Goal: Check status: Check status

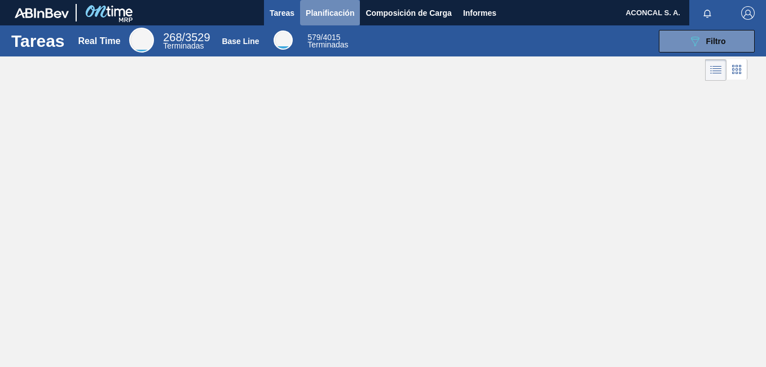
click at [334, 15] on span "Planificación" at bounding box center [330, 13] width 49 height 14
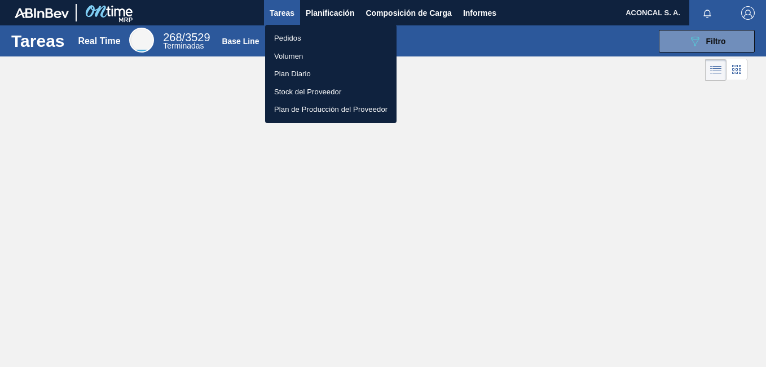
click at [322, 8] on div at bounding box center [383, 183] width 766 height 367
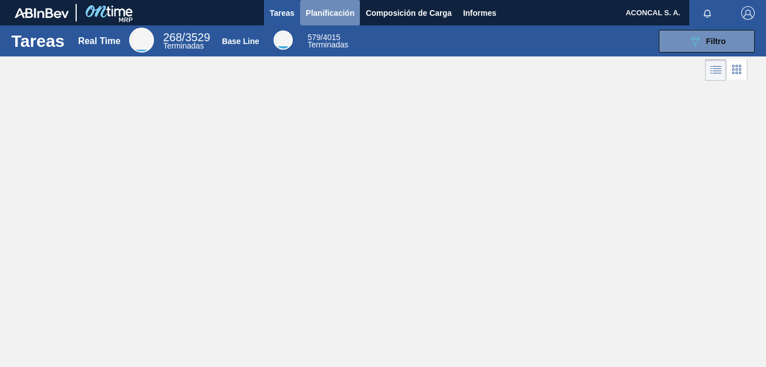
click at [327, 4] on button "Planificación" at bounding box center [330, 12] width 60 height 25
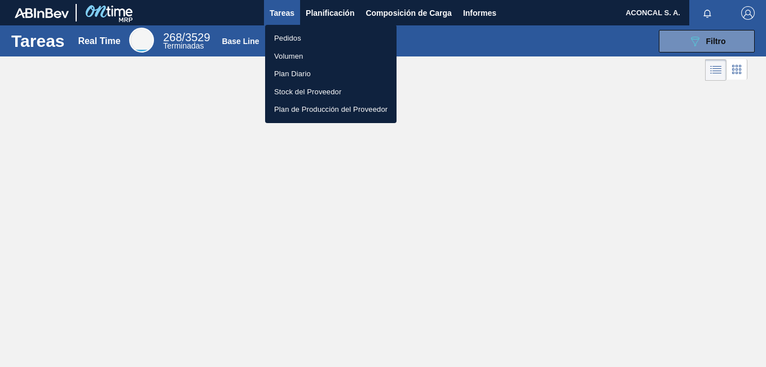
click at [309, 36] on li "Pedidos" at bounding box center [330, 38] width 131 height 18
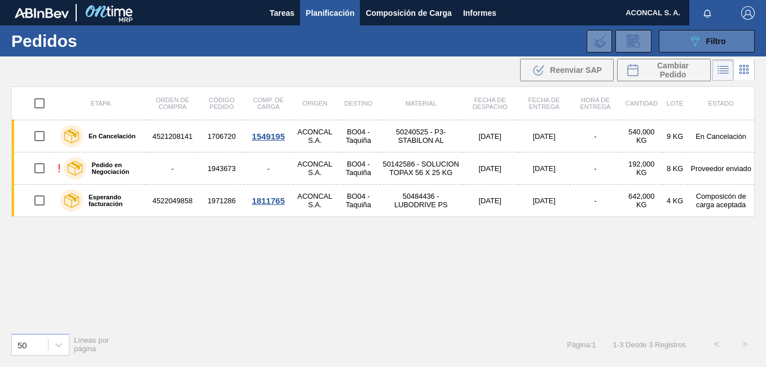
click at [694, 47] on icon "089F7B8B-B2A5-4AFE-B5C0-19BA573D28AC" at bounding box center [695, 41] width 14 height 14
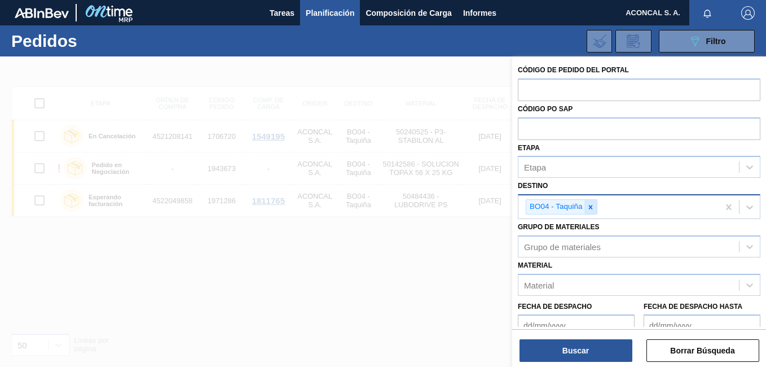
click at [590, 206] on icon at bounding box center [590, 207] width 4 height 4
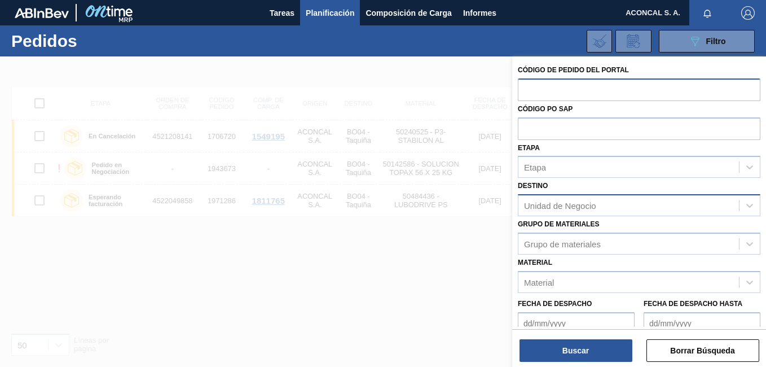
click at [578, 85] on input "text" at bounding box center [639, 88] width 243 height 21
paste input "4521521998"
type input "4521521998"
drag, startPoint x: 587, startPoint y: 86, endPoint x: 514, endPoint y: 86, distance: 72.8
click at [514, 86] on div "Código de Pedido del Portal 4521521998 Código PO SAP Etapa Etapa Destino Unidad…" at bounding box center [639, 246] width 254 height 380
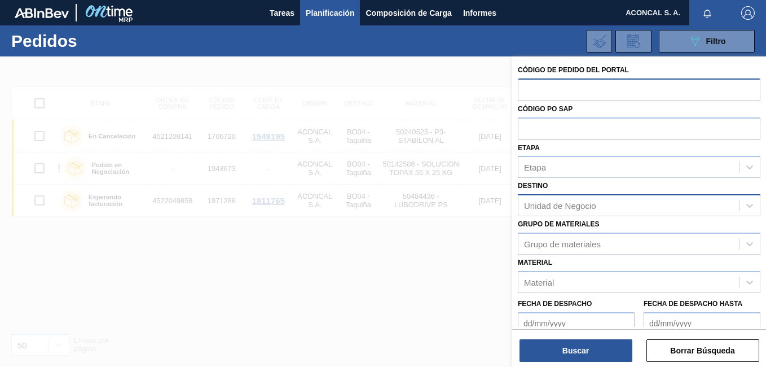
click at [587, 89] on input "text" at bounding box center [639, 88] width 243 height 21
paste input "1831936"
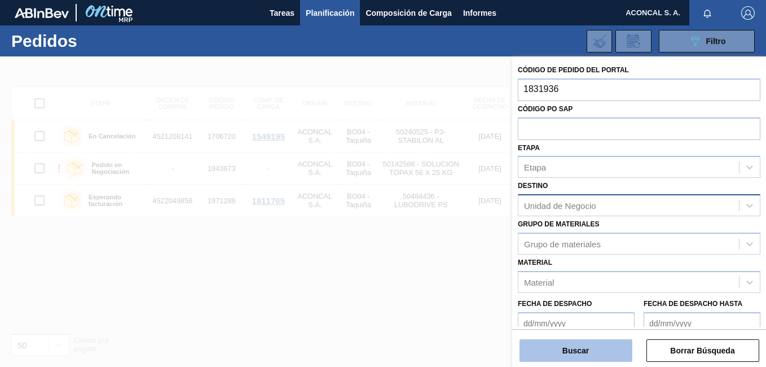
type input "1831936"
click at [583, 348] on button "Buscar" at bounding box center [576, 350] width 113 height 23
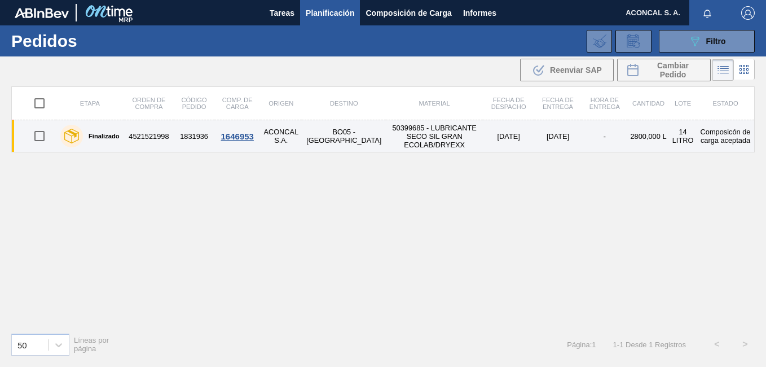
click at [386, 135] on td "50399685 - LUBRICANTE SECO SIL GRAN ECOLAB/DRYEXX" at bounding box center [434, 136] width 97 height 32
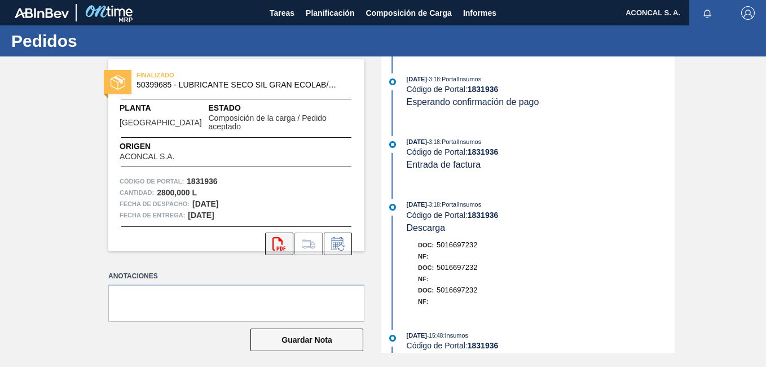
click at [278, 241] on icon "svg{fill:#ff0000}" at bounding box center [279, 244] width 14 height 14
click at [335, 14] on span "Planificación" at bounding box center [330, 13] width 49 height 14
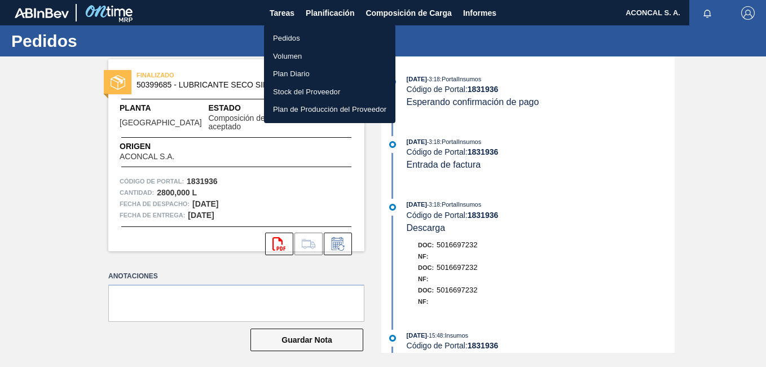
click at [345, 32] on li "Pedidos" at bounding box center [329, 38] width 131 height 18
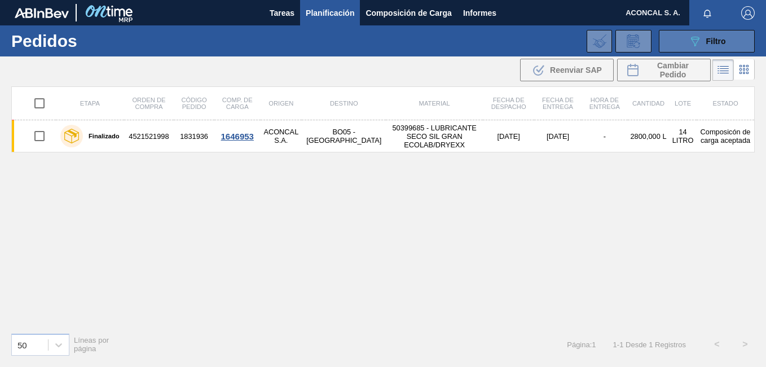
click at [672, 43] on button "089F7B8B-B2A5-4AFE-B5C0-19BA573D28AC Filtro" at bounding box center [707, 41] width 96 height 23
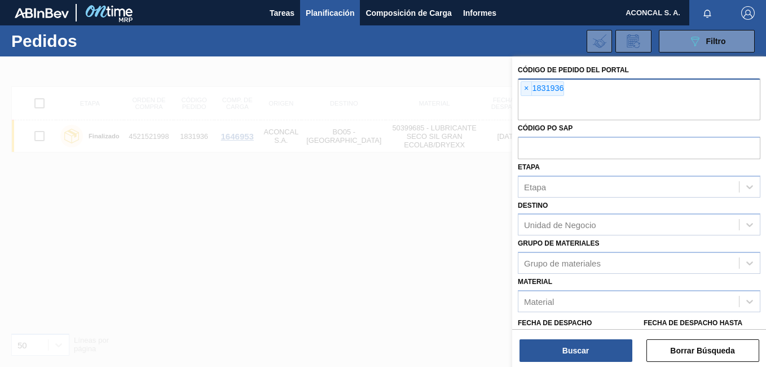
click at [527, 90] on span "×" at bounding box center [526, 89] width 11 height 14
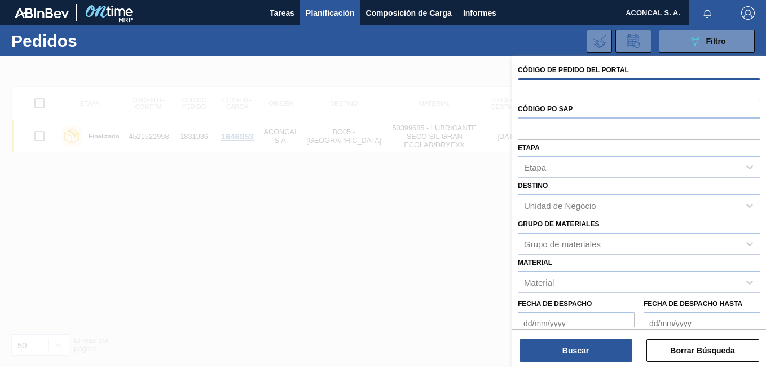
click at [553, 92] on input "text" at bounding box center [639, 88] width 243 height 21
paste input "text"
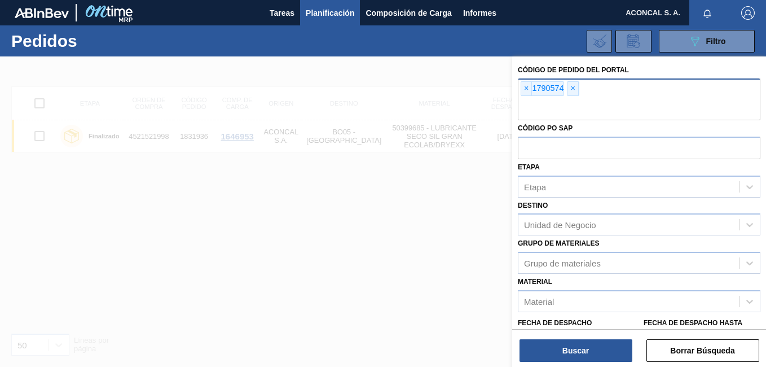
click at [575, 89] on span "×" at bounding box center [573, 89] width 11 height 14
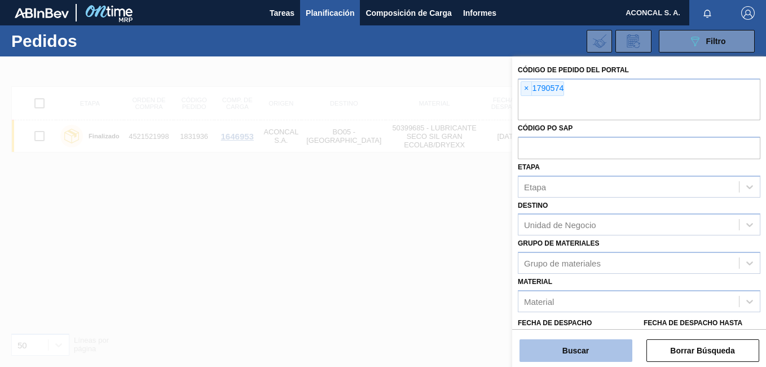
click at [589, 352] on button "Buscar" at bounding box center [576, 350] width 113 height 23
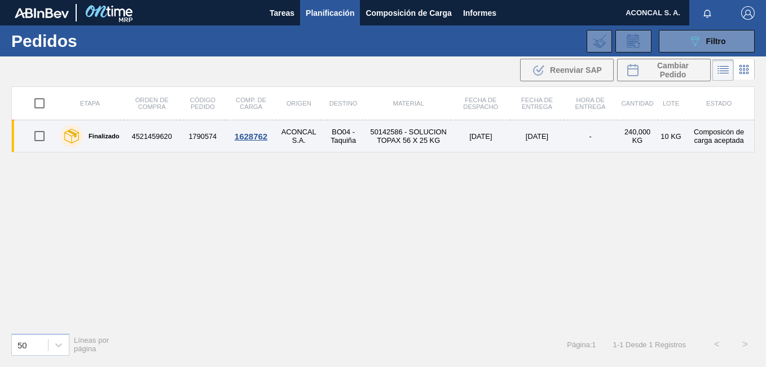
click at [381, 136] on td "50142586 - SOLUCION TOPAX 56 X 25 KG" at bounding box center [409, 136] width 86 height 32
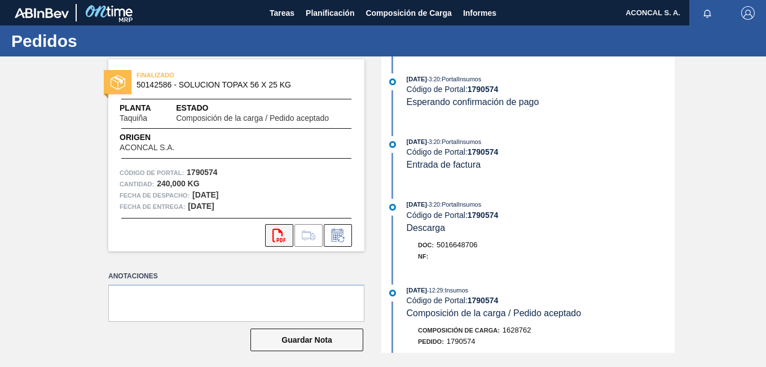
click at [279, 235] on icon "svg{fill:#ff0000}" at bounding box center [279, 235] width 14 height 14
click at [328, 17] on span "Planificación" at bounding box center [330, 13] width 49 height 14
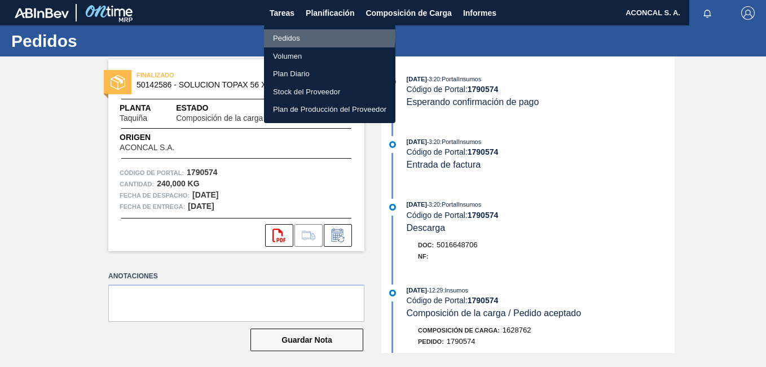
click at [305, 36] on li "Pedidos" at bounding box center [329, 38] width 131 height 18
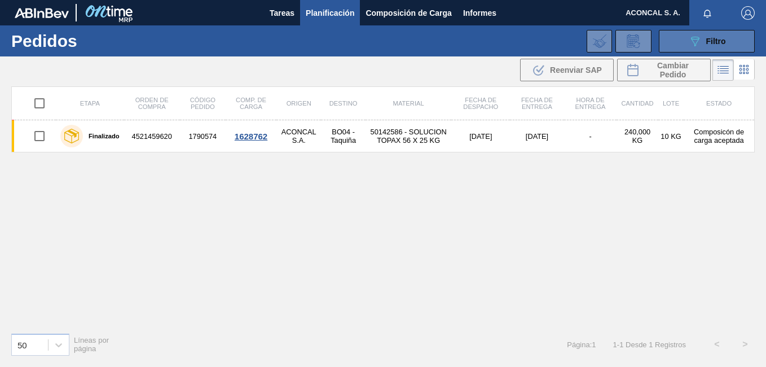
click at [690, 45] on icon "089F7B8B-B2A5-4AFE-B5C0-19BA573D28AC" at bounding box center [695, 41] width 14 height 14
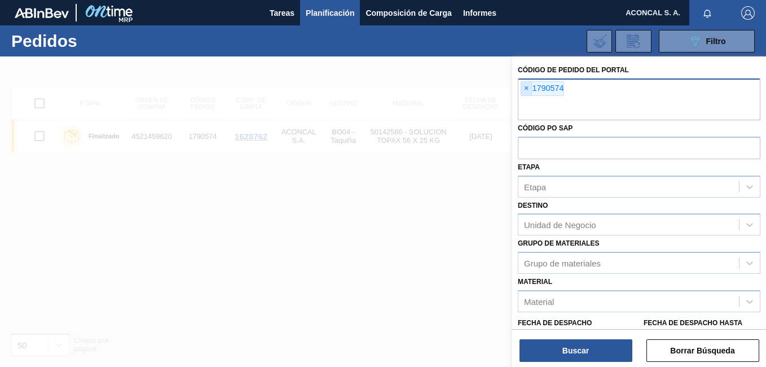
click at [528, 91] on span "×" at bounding box center [526, 89] width 11 height 14
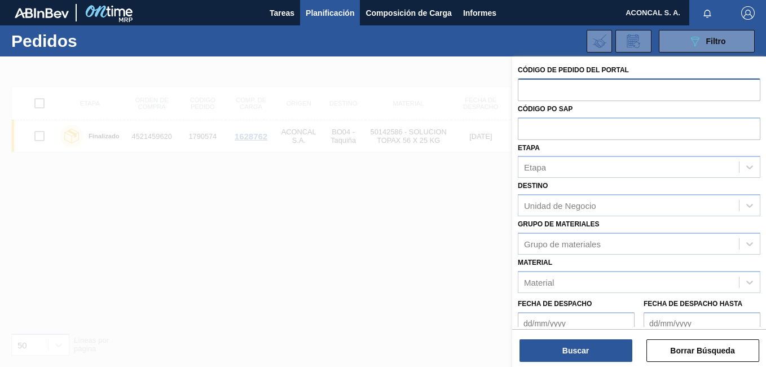
click at [572, 89] on input "text" at bounding box center [639, 88] width 243 height 21
paste input "1790576"
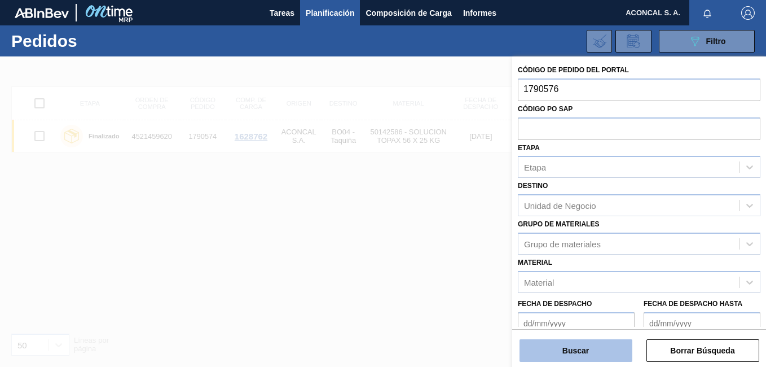
type input "1790576"
click at [563, 357] on button "Buscar" at bounding box center [576, 350] width 113 height 23
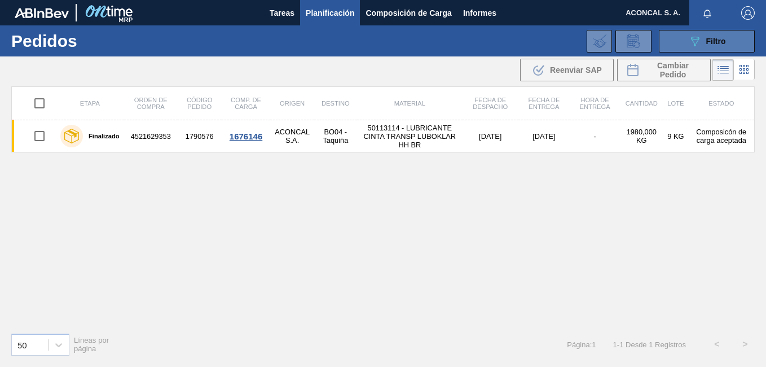
click at [688, 41] on icon "089F7B8B-B2A5-4AFE-B5C0-19BA573D28AC" at bounding box center [695, 41] width 14 height 14
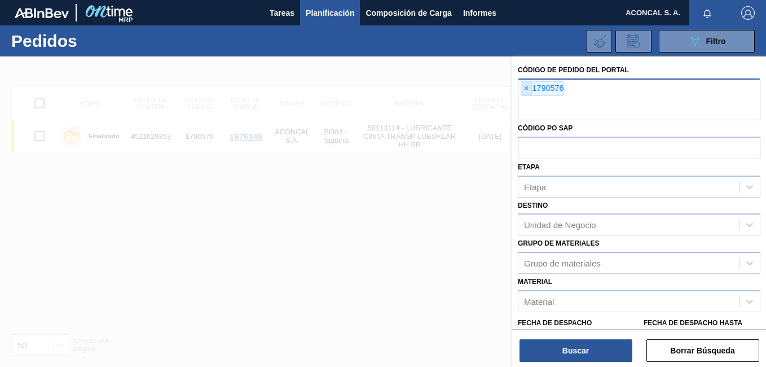
click at [525, 90] on span "×" at bounding box center [526, 89] width 11 height 14
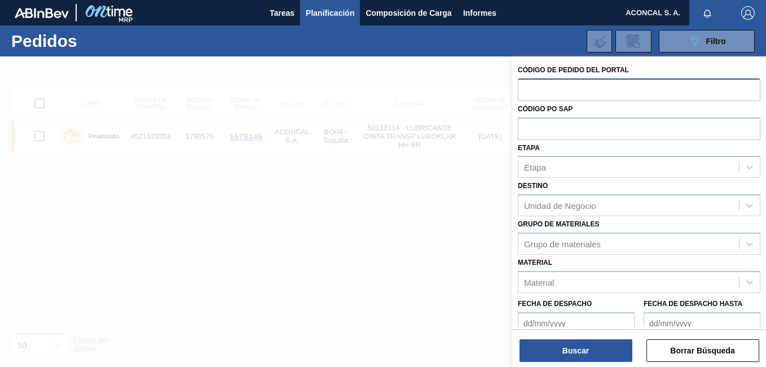
paste input "1790576"
type input "1790576"
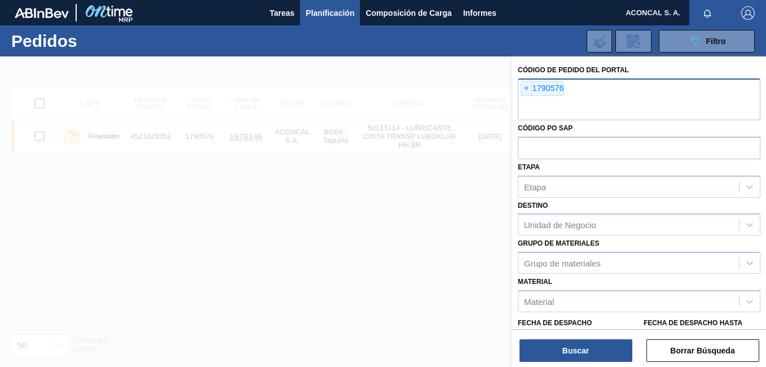
click at [521, 87] on div "× 1790576" at bounding box center [639, 99] width 243 height 42
click at [524, 89] on span "×" at bounding box center [526, 89] width 11 height 14
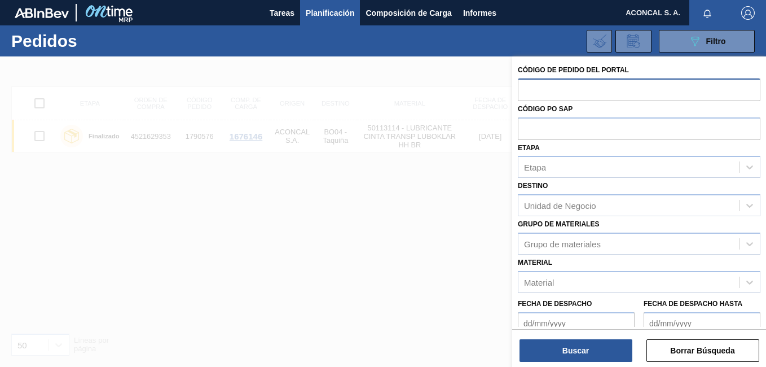
click at [546, 93] on input "text" at bounding box center [639, 88] width 243 height 21
paste input "1784398"
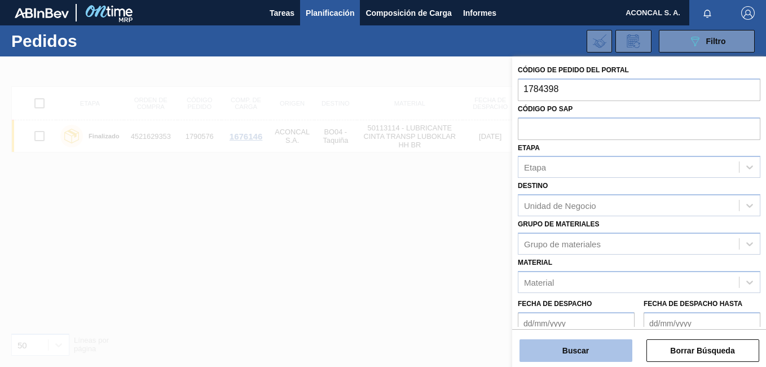
type input "1784398"
click at [590, 348] on button "Buscar" at bounding box center [576, 350] width 113 height 23
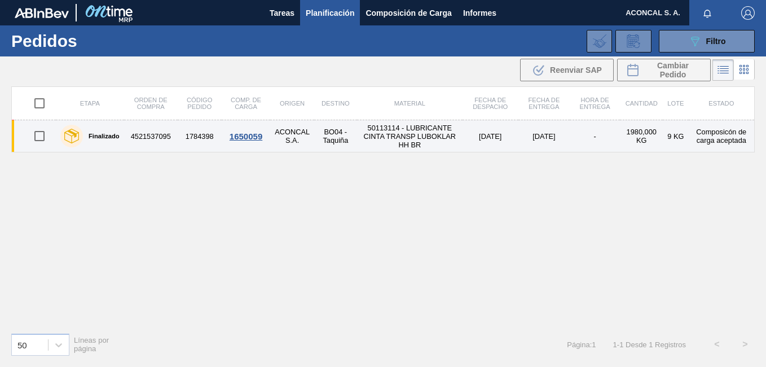
click at [404, 136] on td "50113114 - LUBRICANTE CINTA TRANSP LUBOKLAR HH BR" at bounding box center [409, 136] width 105 height 32
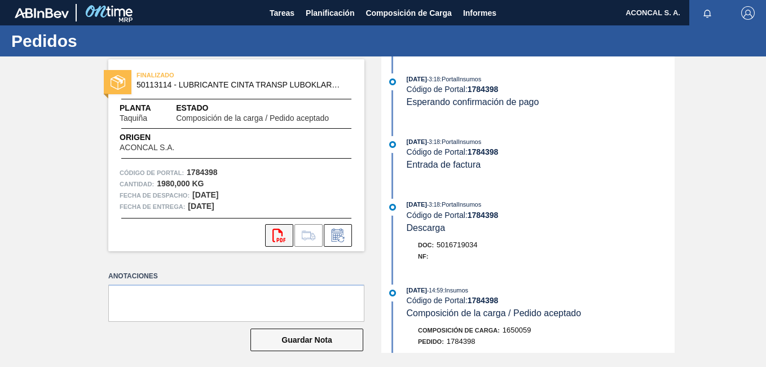
click at [285, 230] on button "svg{fill:#ff0000}" at bounding box center [279, 235] width 28 height 23
click at [348, 8] on span "Planificación" at bounding box center [330, 13] width 49 height 14
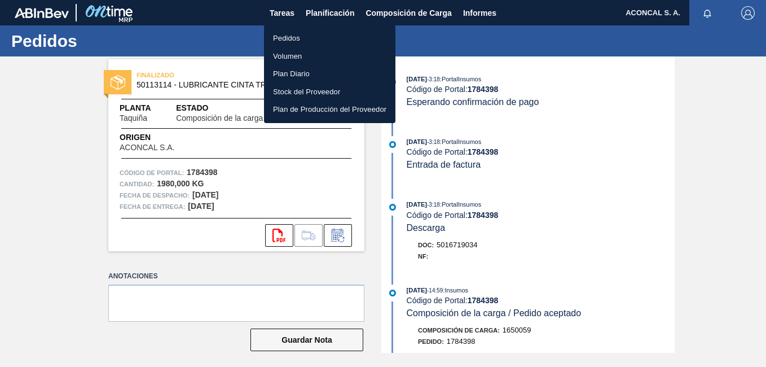
click at [307, 39] on li "Pedidos" at bounding box center [329, 38] width 131 height 18
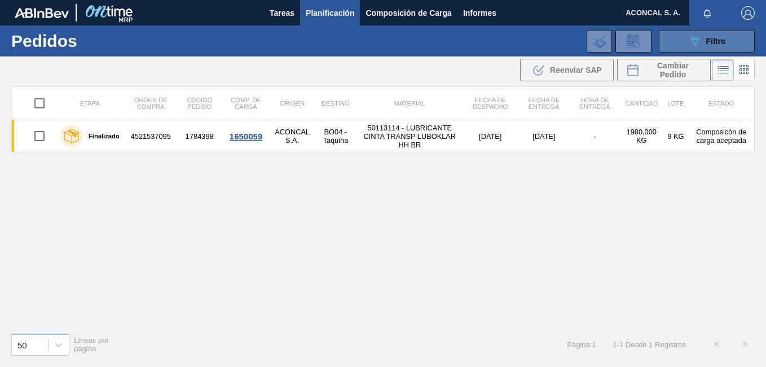
click at [701, 43] on icon "089F7B8B-B2A5-4AFE-B5C0-19BA573D28AC" at bounding box center [695, 41] width 14 height 14
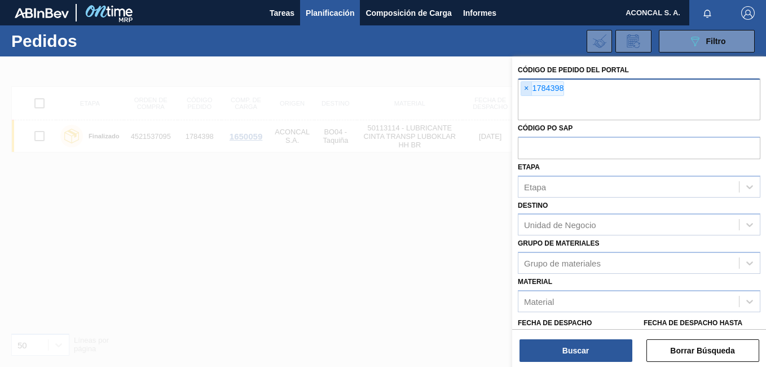
click at [526, 86] on span "×" at bounding box center [526, 89] width 11 height 14
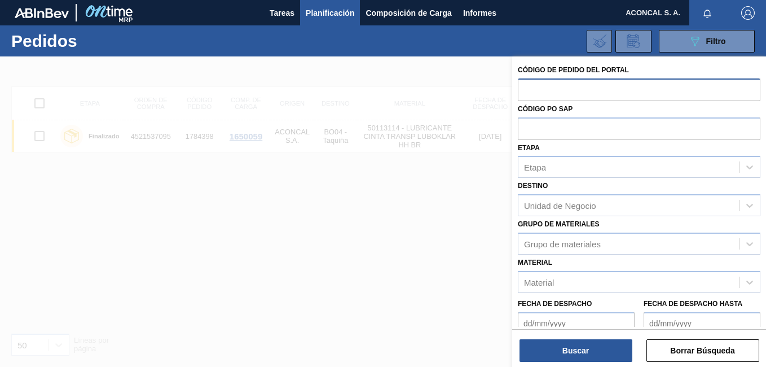
click at [553, 87] on input "text" at bounding box center [639, 88] width 243 height 21
paste input "1790572"
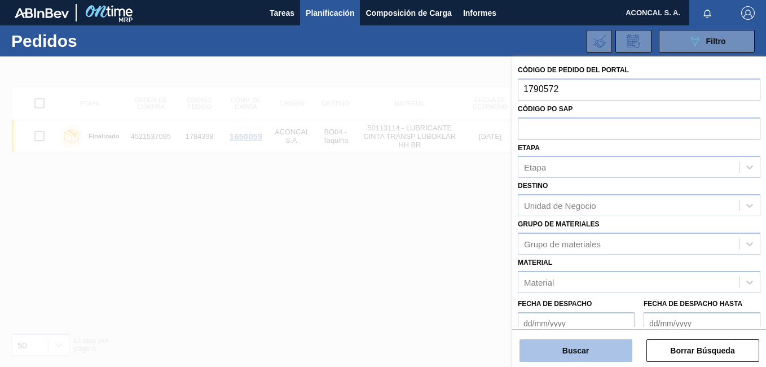
type input "1790572"
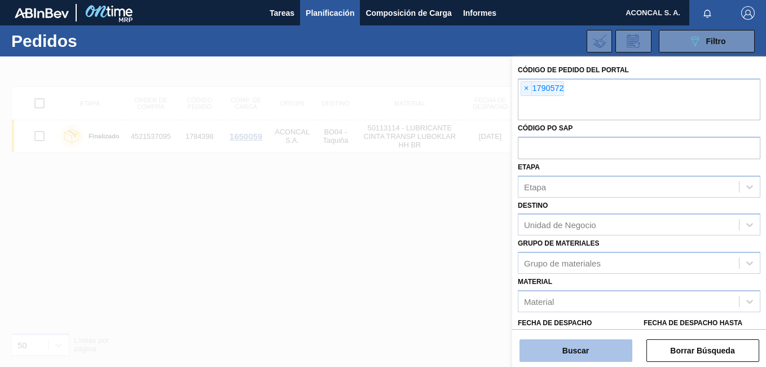
click at [575, 344] on button "Buscar" at bounding box center [576, 350] width 113 height 23
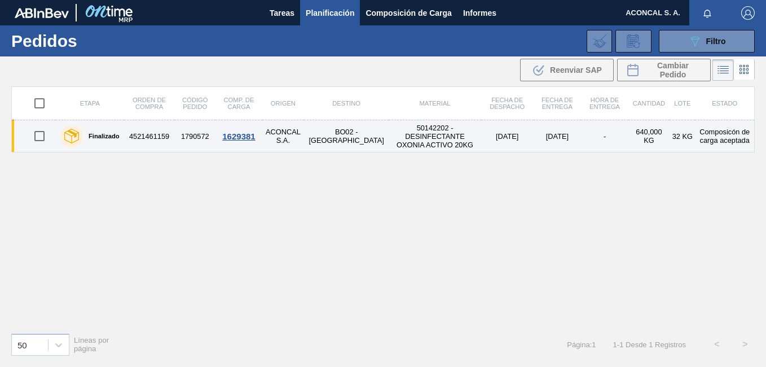
click at [396, 148] on td "50142202 - DESINFECTANTE OXONIA ACTIVO 20KG" at bounding box center [435, 136] width 93 height 32
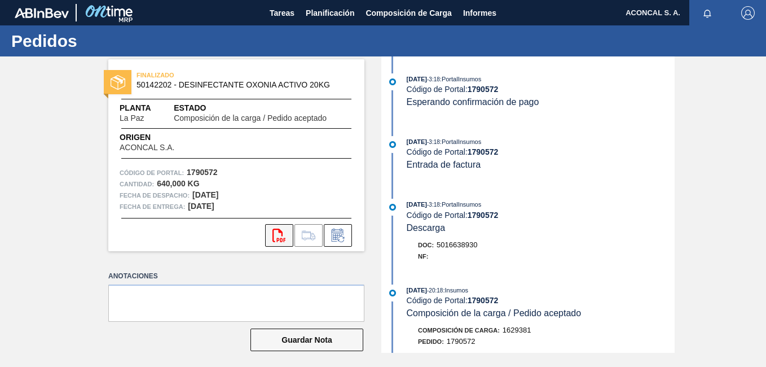
click at [278, 239] on icon at bounding box center [278, 235] width 13 height 14
click at [327, 11] on span "Planificación" at bounding box center [330, 13] width 49 height 14
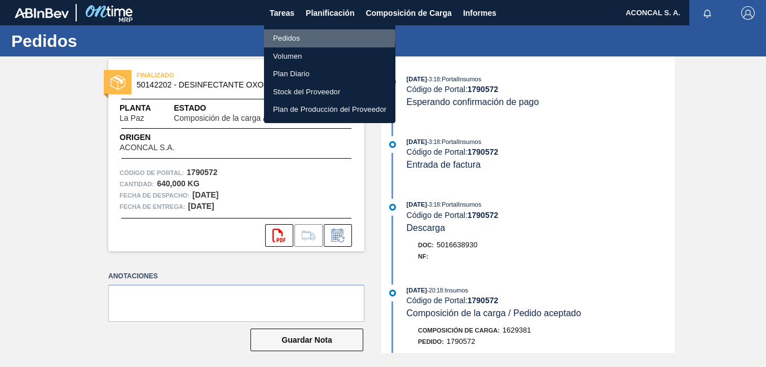
click at [294, 37] on li "Pedidos" at bounding box center [329, 38] width 131 height 18
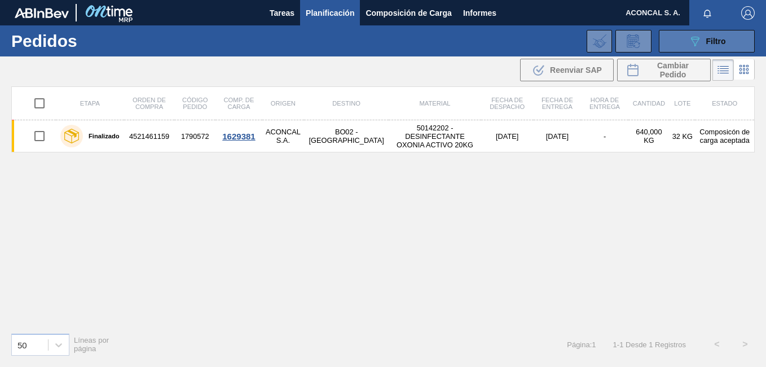
click at [704, 34] on div "089F7B8B-B2A5-4AFE-B5C0-19BA573D28AC Filtro" at bounding box center [707, 41] width 38 height 14
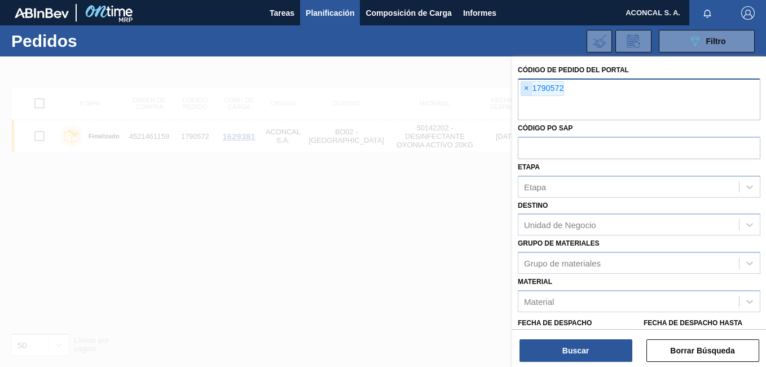
click at [527, 90] on span "×" at bounding box center [526, 89] width 11 height 14
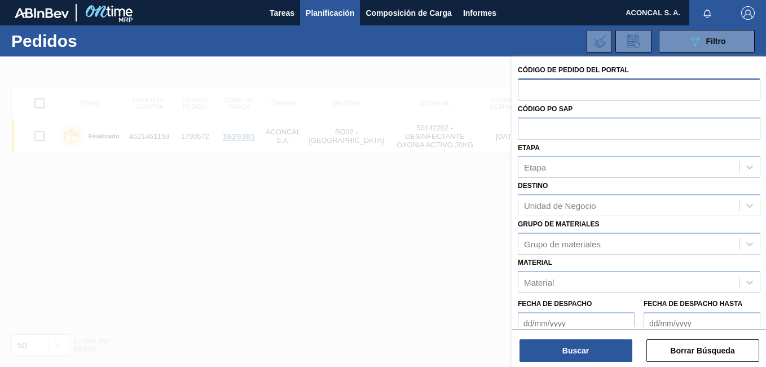
click at [559, 87] on input "text" at bounding box center [639, 88] width 243 height 21
paste input "1790559"
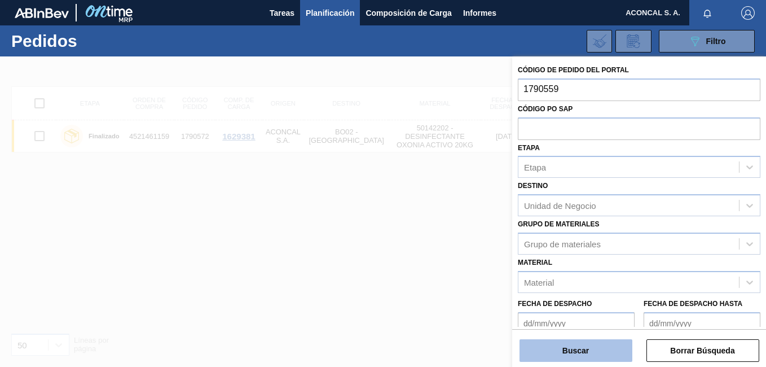
type input "1790559"
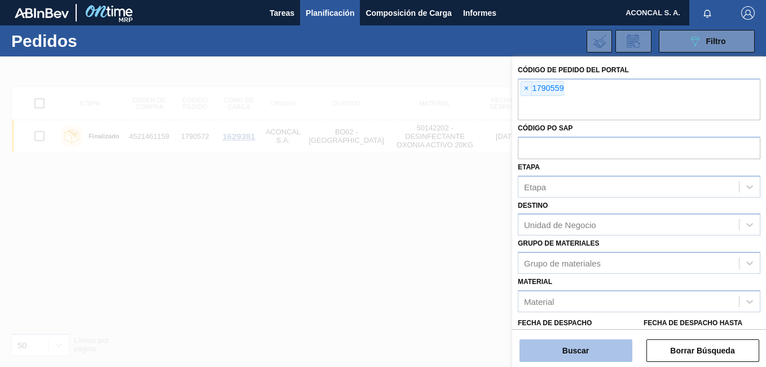
click at [590, 347] on button "Buscar" at bounding box center [576, 350] width 113 height 23
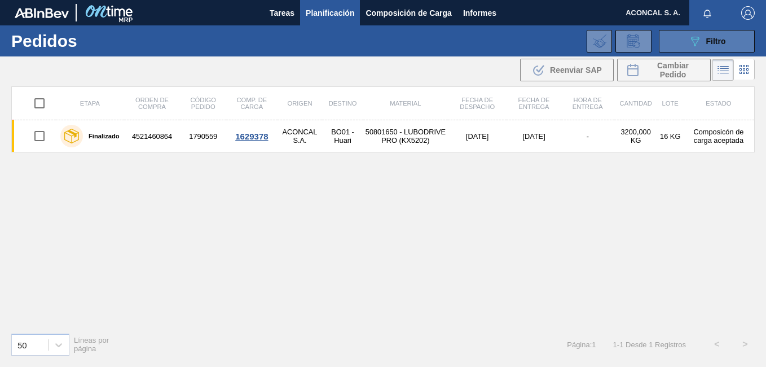
click at [727, 35] on button "089F7B8B-B2A5-4AFE-B5C0-19BA573D28AC Filtro" at bounding box center [707, 41] width 96 height 23
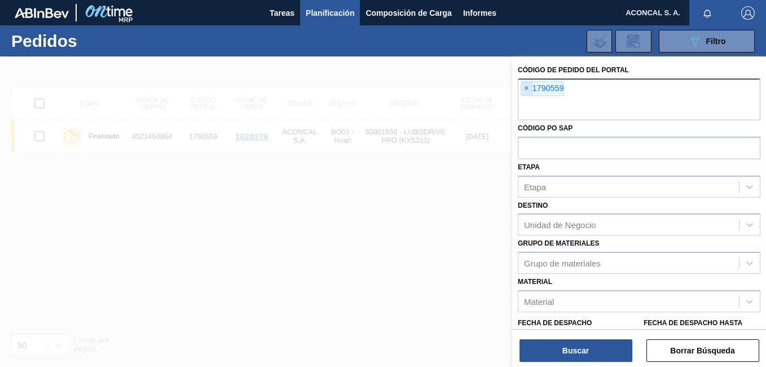
click at [527, 87] on span "×" at bounding box center [526, 89] width 11 height 14
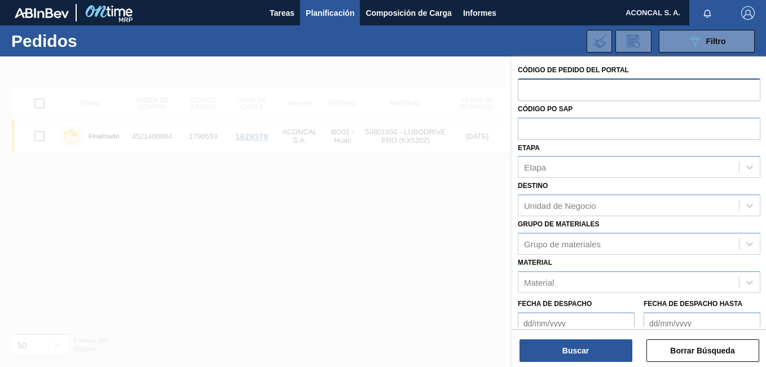
click at [566, 91] on input "text" at bounding box center [639, 88] width 243 height 21
paste input "1808319"
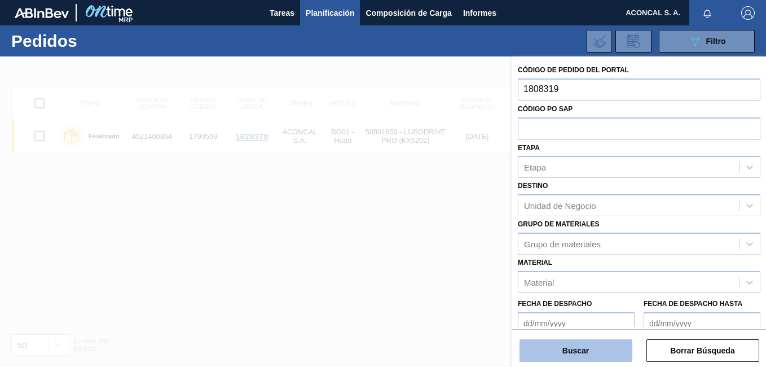
type input "1808319"
click at [593, 345] on button "Buscar" at bounding box center [576, 350] width 113 height 23
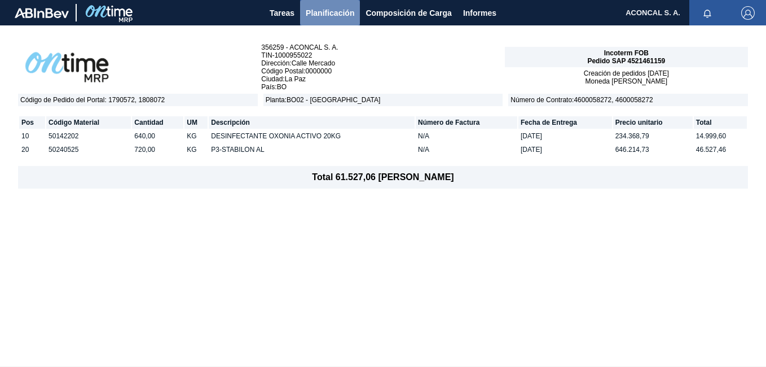
click at [333, 14] on span "Planificación" at bounding box center [330, 13] width 49 height 14
